Goal: Complete application form

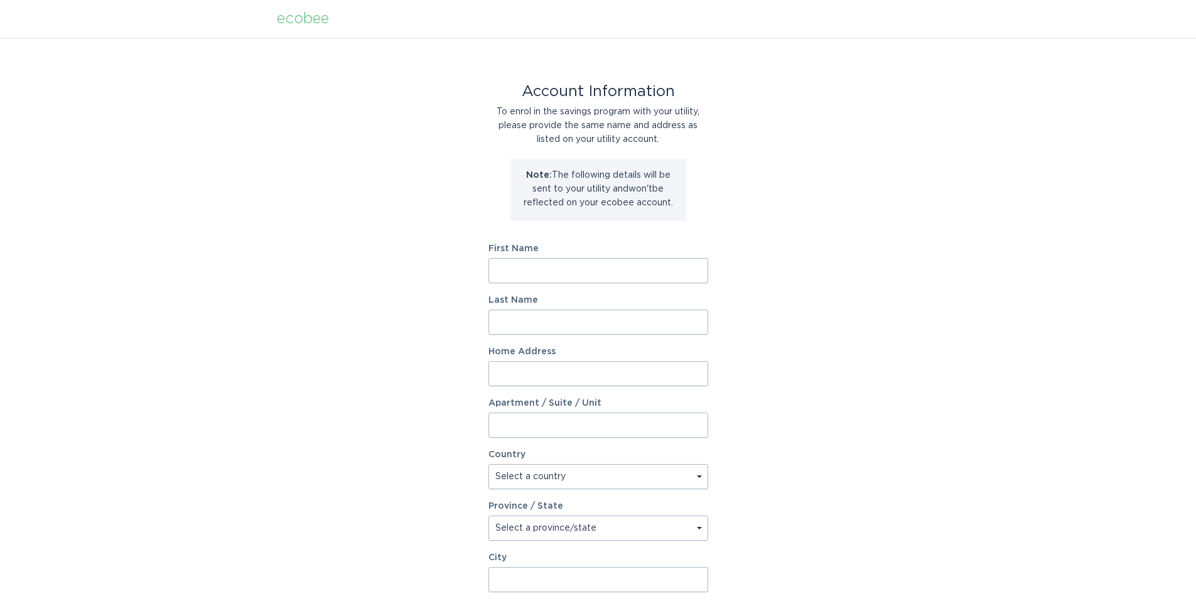
click at [544, 269] on input "First Name" at bounding box center [599, 270] width 220 height 25
type input "[PERSON_NAME]"
type input "Greenwood"
type input "[STREET_ADDRESS]"
select select "US"
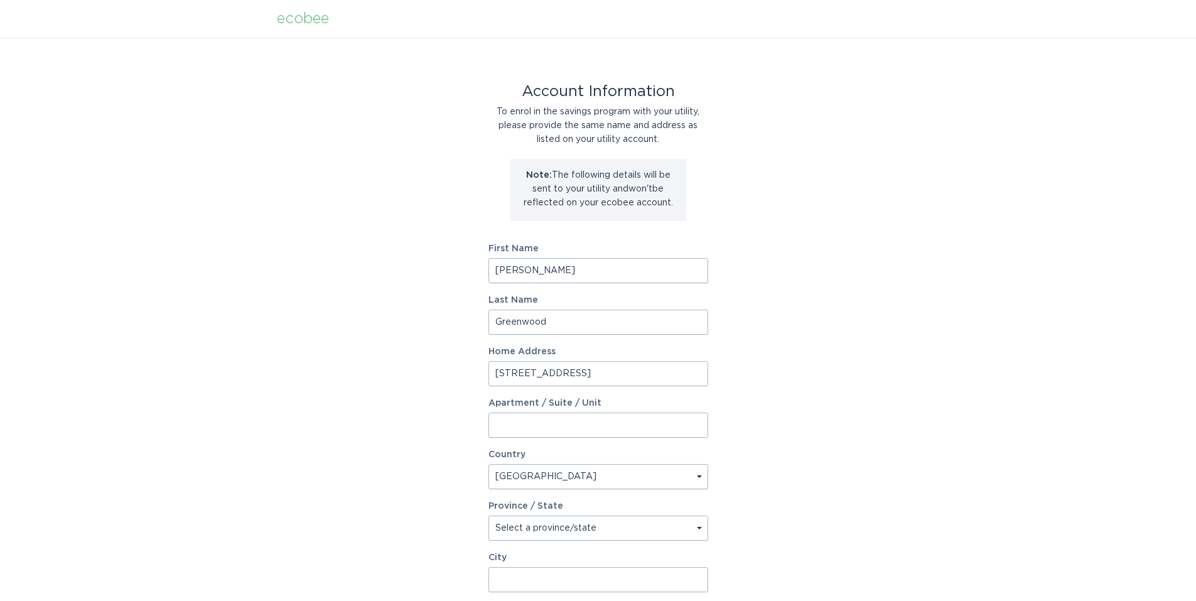
type input "[PERSON_NAME]"
type input "39042"
select select "MS"
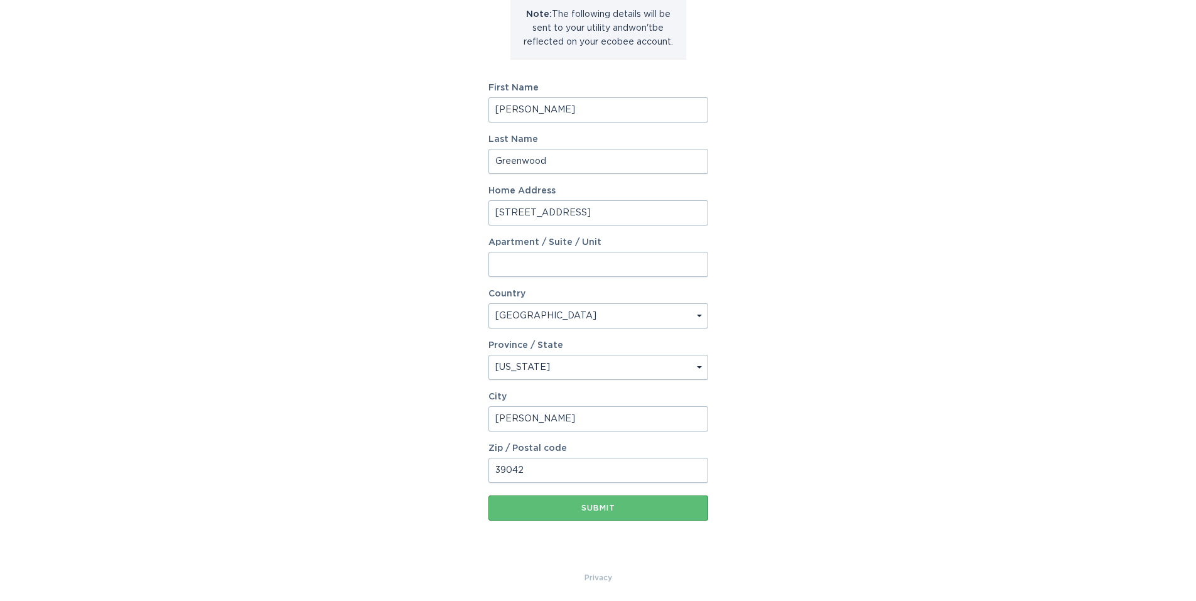
scroll to position [163, 0]
click at [601, 502] on div "Submit" at bounding box center [598, 506] width 207 height 8
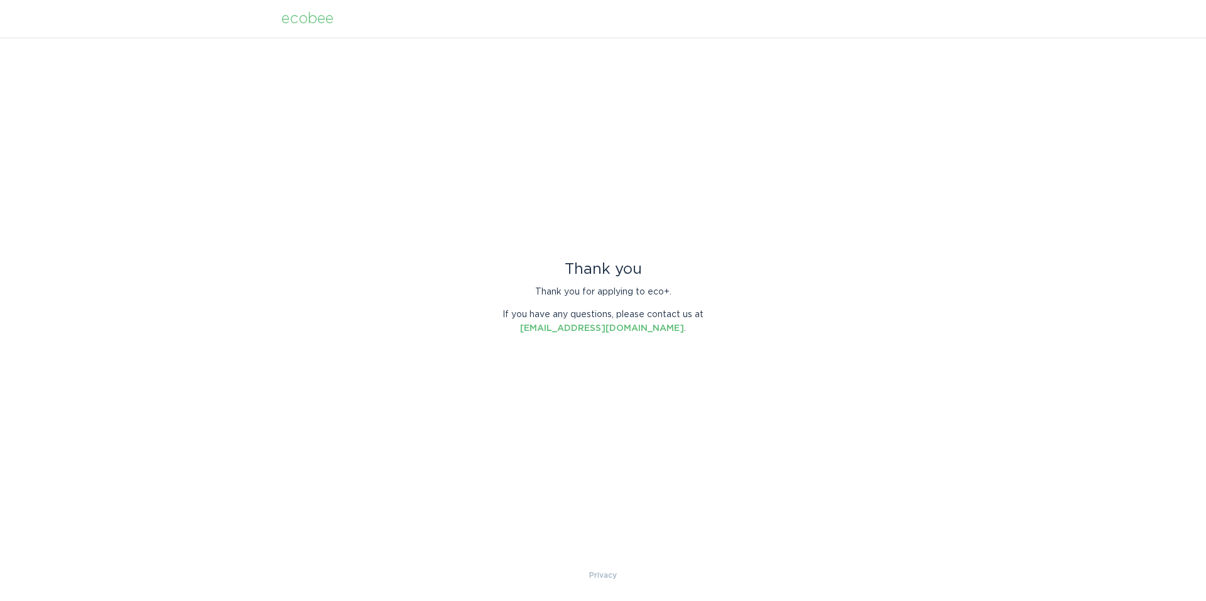
click at [307, 21] on div "ecobee" at bounding box center [307, 19] width 52 height 14
